Goal: Transaction & Acquisition: Purchase product/service

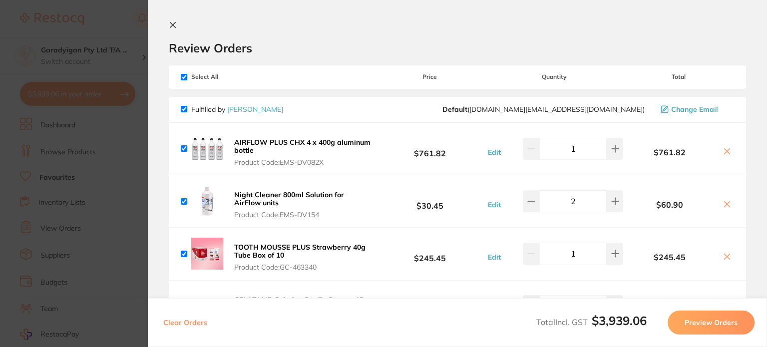
click at [172, 23] on icon at bounding box center [172, 24] width 5 height 5
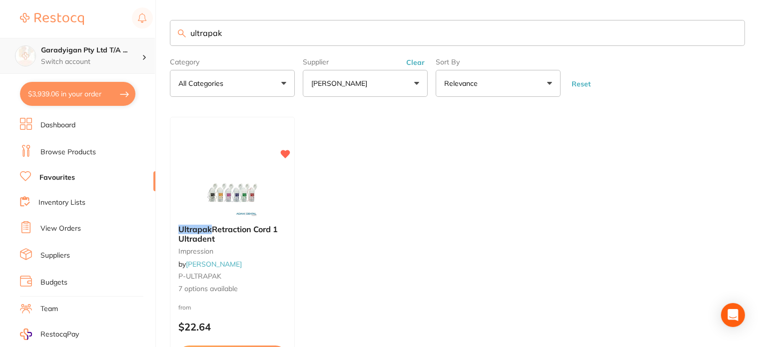
drag, startPoint x: 227, startPoint y: 34, endPoint x: 32, endPoint y: 42, distance: 195.0
click at [32, 43] on div "$3,939.06 Garadyigan Pty Ltd T/A ... Switch account Garadyigan Pty Ltd T/A Anna…" at bounding box center [382, 173] width 765 height 347
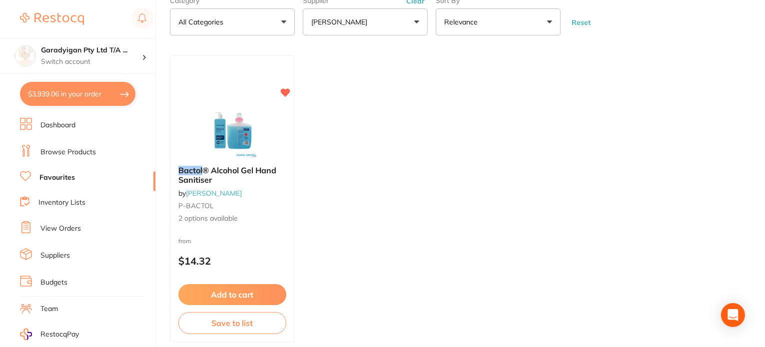
scroll to position [58, 0]
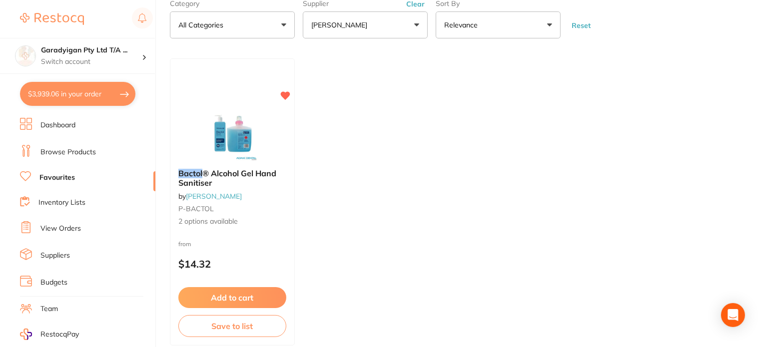
type input "bactol"
click at [67, 155] on link "Browse Products" at bounding box center [67, 152] width 55 height 10
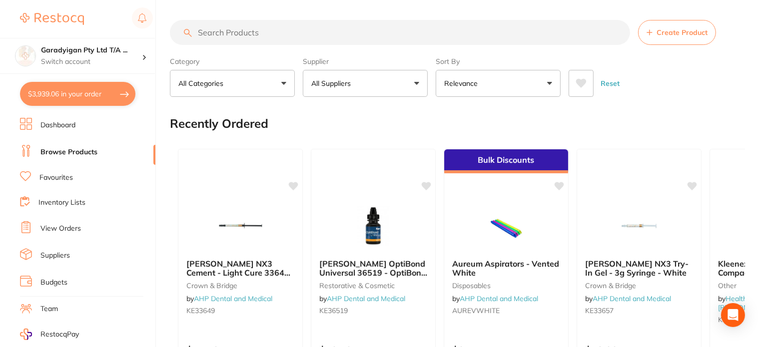
click at [259, 35] on input "search" at bounding box center [400, 32] width 460 height 25
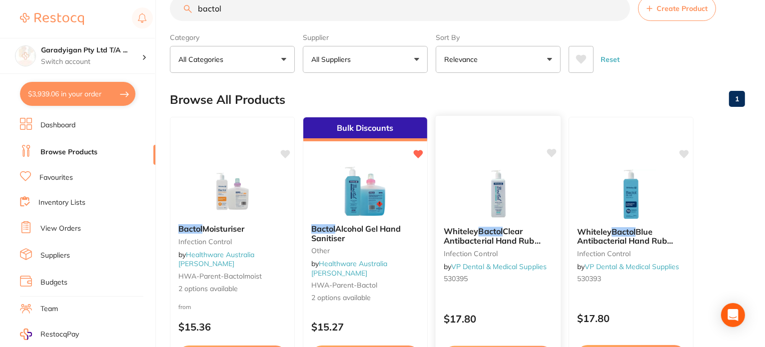
scroll to position [100, 0]
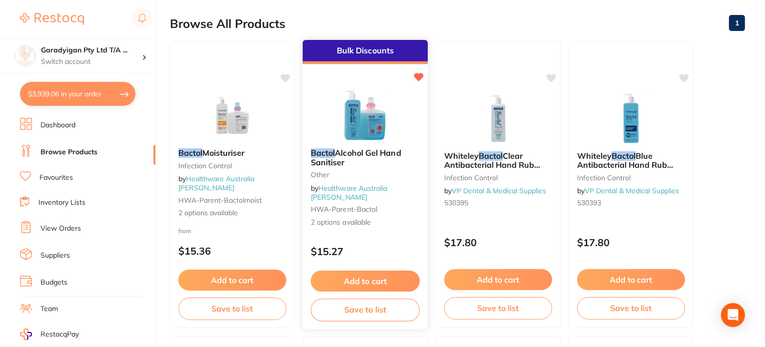
type input "bactol"
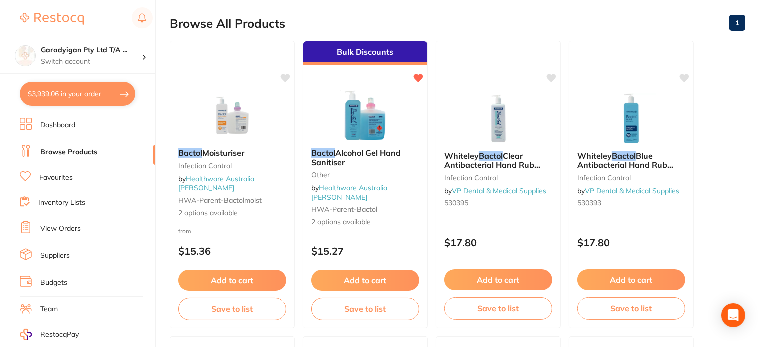
click at [400, 281] on button "Add to cart" at bounding box center [365, 280] width 108 height 21
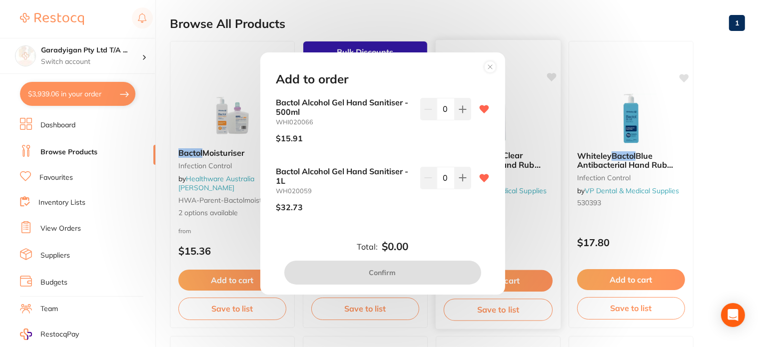
drag, startPoint x: 490, startPoint y: 65, endPoint x: 557, endPoint y: 122, distance: 87.9
click at [490, 66] on icon at bounding box center [490, 67] width 4 height 4
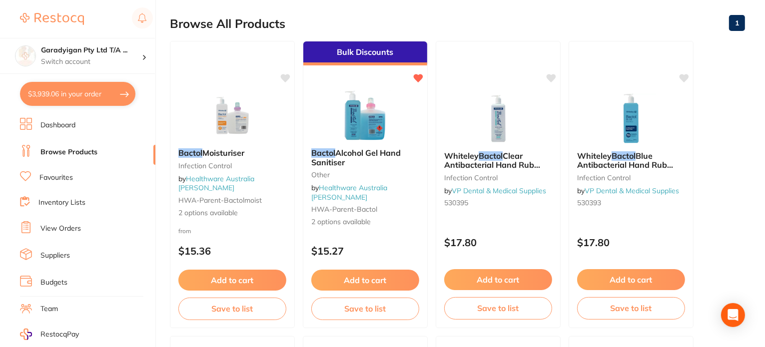
click at [82, 97] on button "$3,939.06 in your order" at bounding box center [77, 94] width 115 height 24
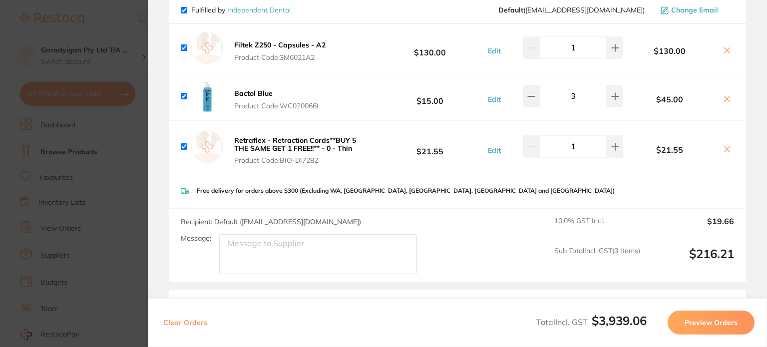
scroll to position [1099, 0]
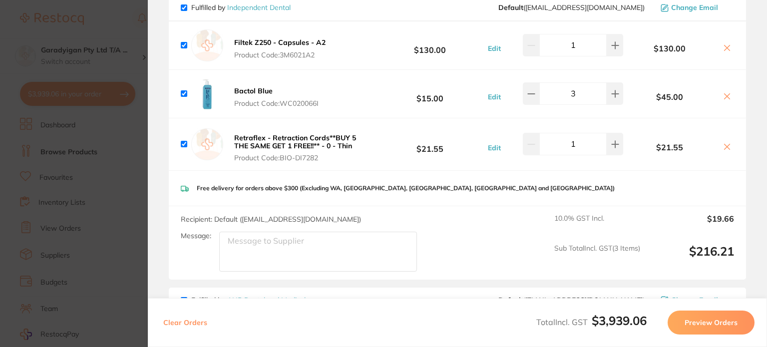
click at [723, 92] on icon at bounding box center [727, 96] width 8 height 8
checkbox input "false"
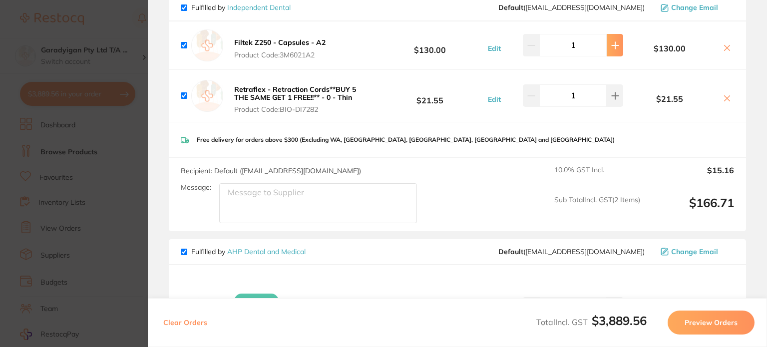
click at [616, 44] on icon at bounding box center [615, 45] width 8 height 8
type input "2"
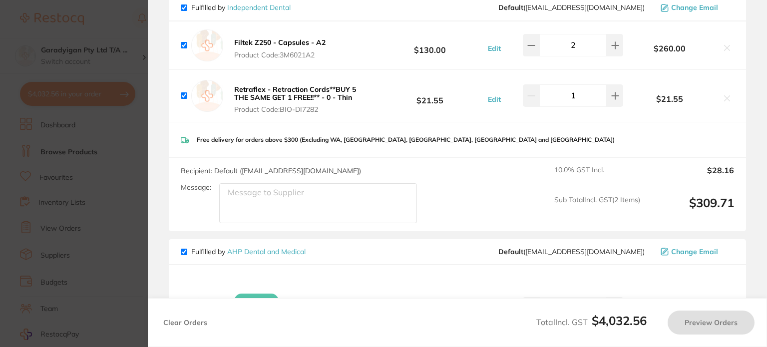
checkbox input "true"
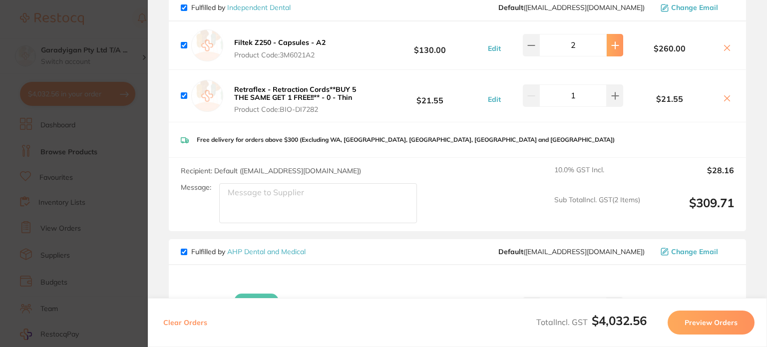
click at [611, 45] on icon at bounding box center [615, 45] width 8 height 8
click at [528, 43] on icon at bounding box center [532, 45] width 8 height 8
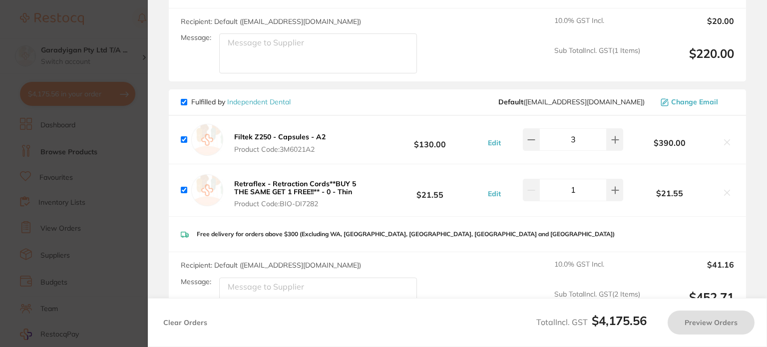
type input "2"
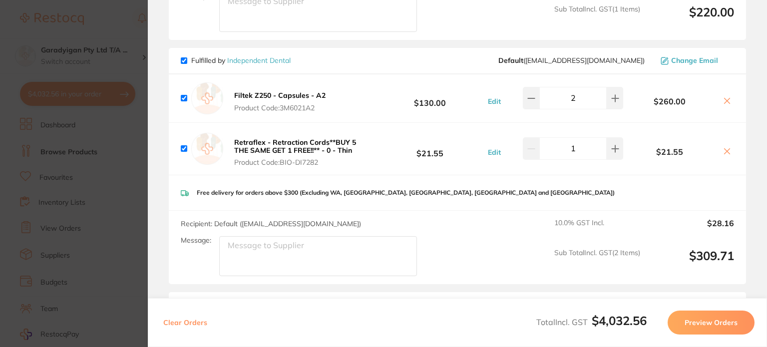
scroll to position [1049, 0]
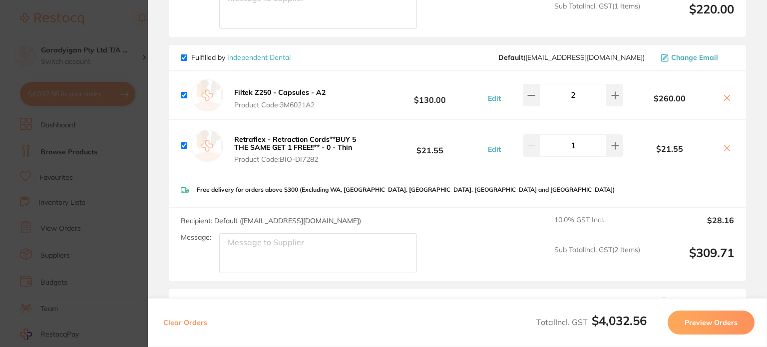
click at [725, 95] on icon at bounding box center [727, 97] width 5 height 5
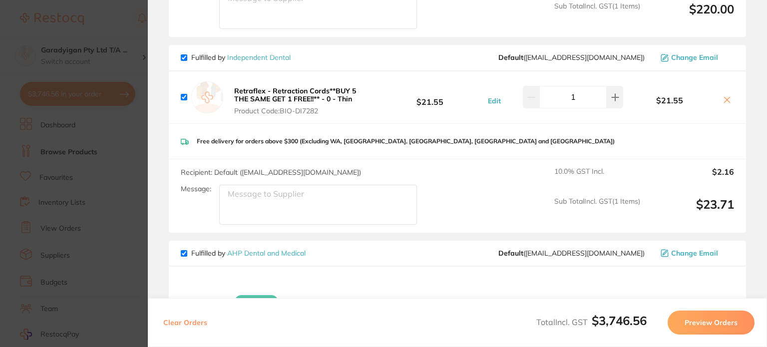
click at [723, 98] on icon at bounding box center [727, 100] width 8 height 8
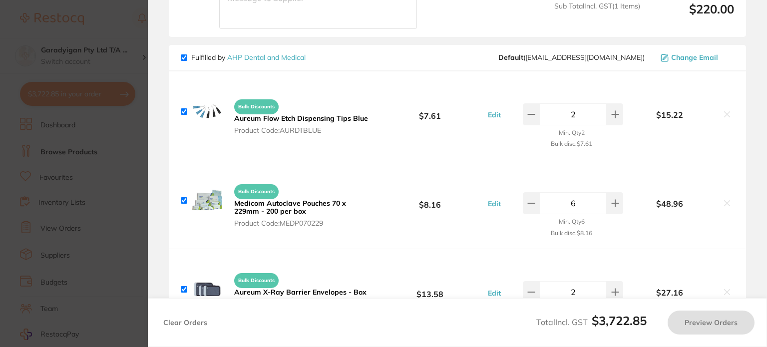
checkbox input "true"
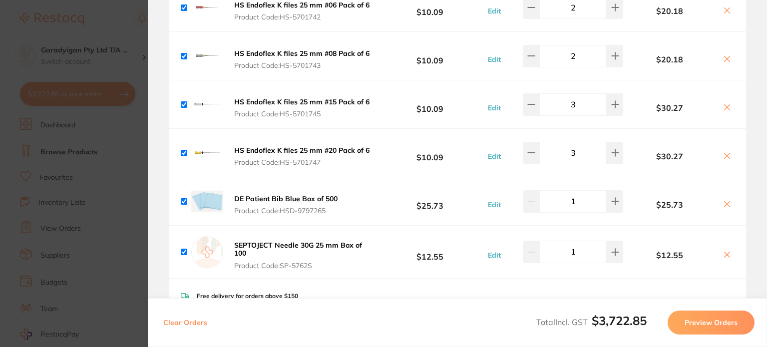
scroll to position [649, 0]
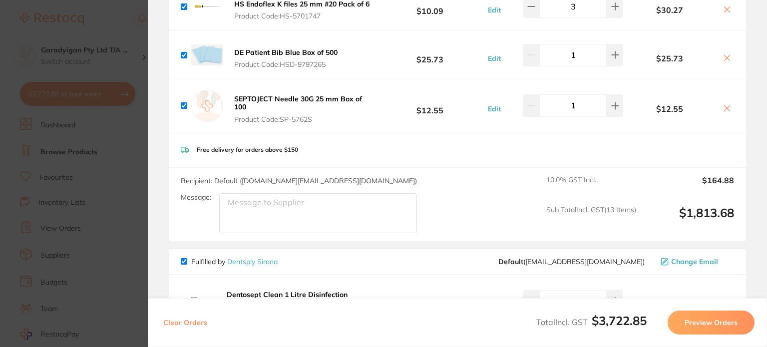
click at [723, 328] on button "Preview Orders" at bounding box center [711, 323] width 87 height 24
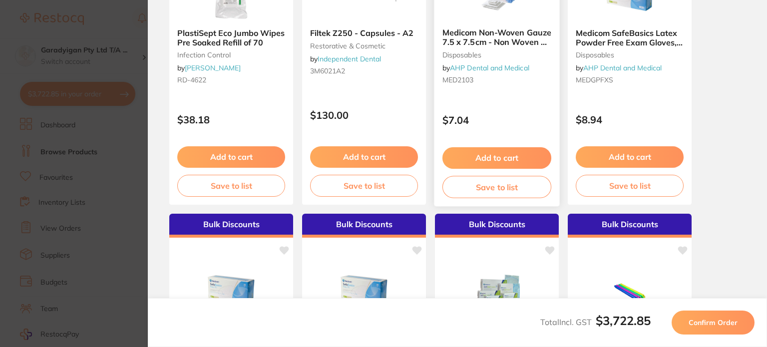
scroll to position [0, 0]
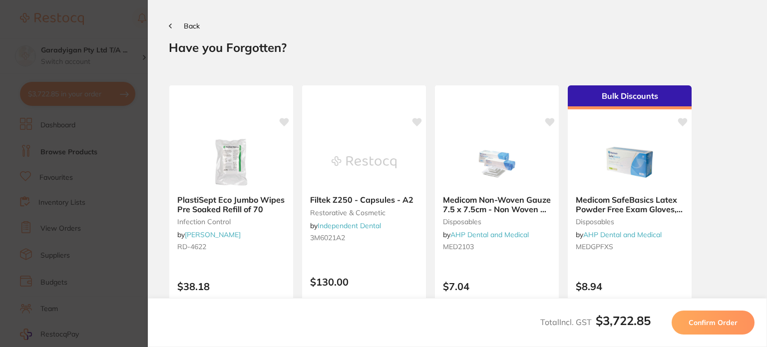
click at [712, 328] on button "Confirm Order" at bounding box center [713, 323] width 83 height 24
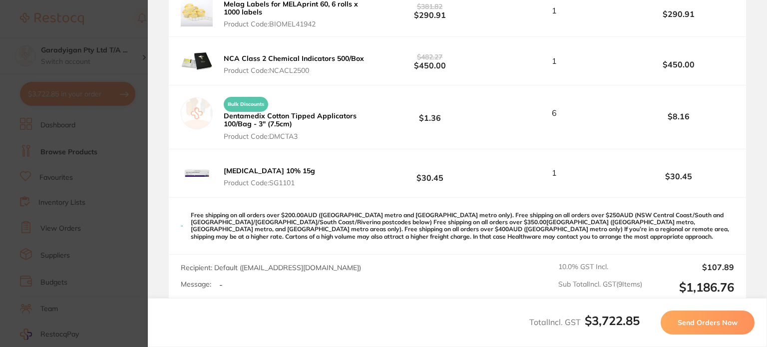
scroll to position [2048, 0]
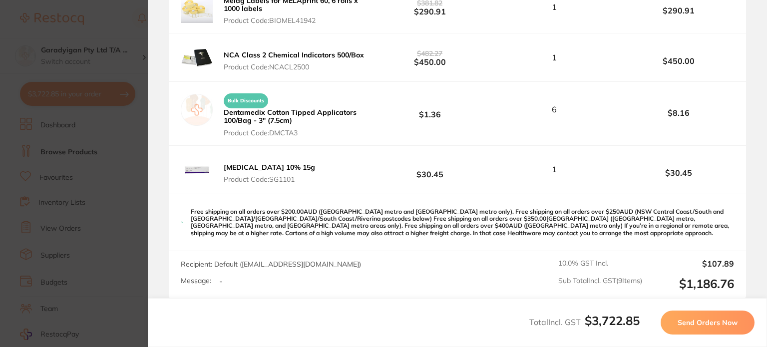
drag, startPoint x: 698, startPoint y: 321, endPoint x: 677, endPoint y: 329, distance: 22.5
click at [701, 320] on span "Send Orders Now" at bounding box center [708, 322] width 60 height 9
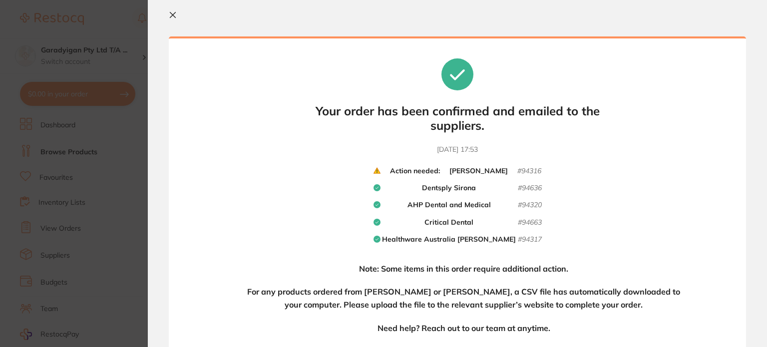
scroll to position [0, 0]
